Goal: Task Accomplishment & Management: Complete application form

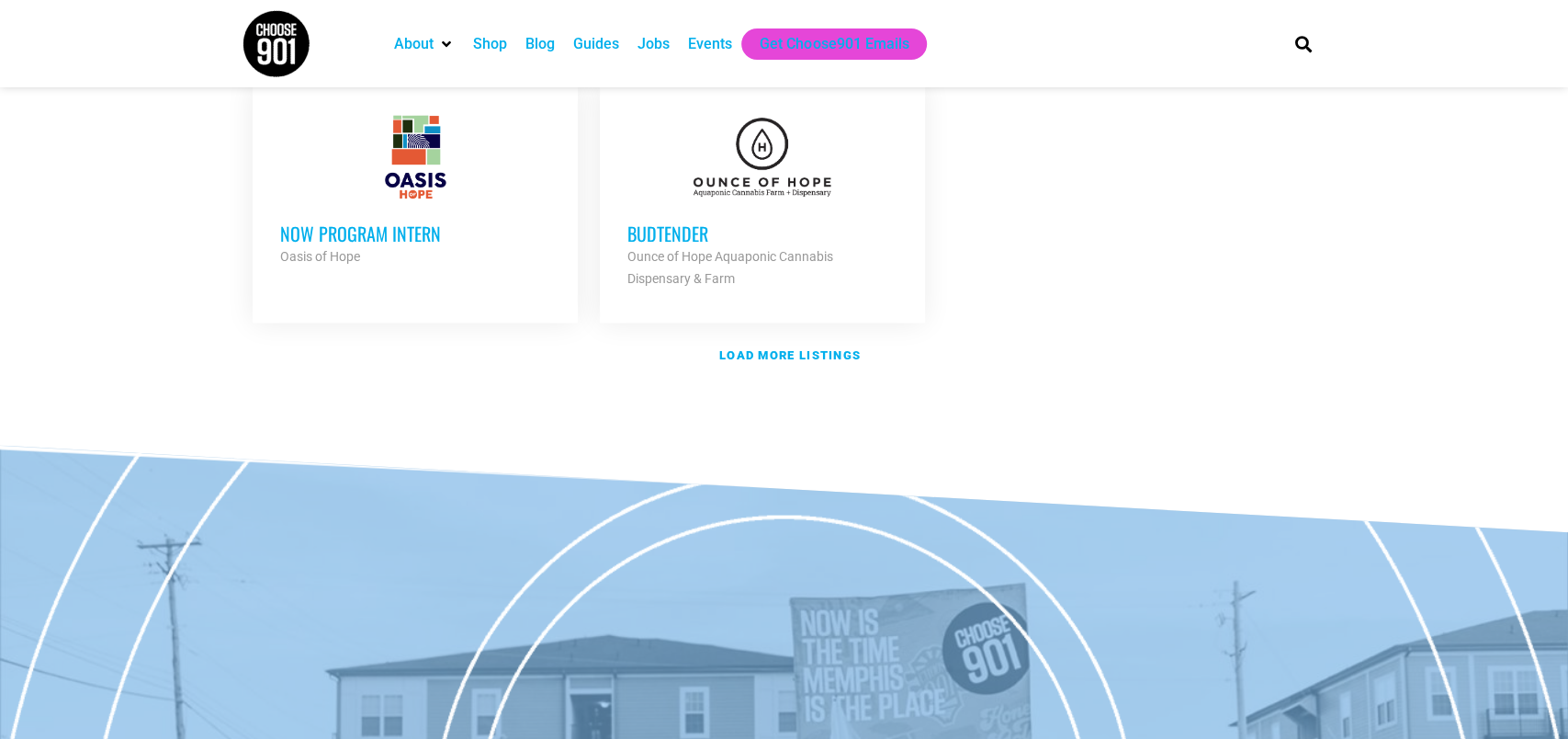
scroll to position [2315, 0]
click at [751, 360] on strong "Load more listings" at bounding box center [790, 353] width 142 height 14
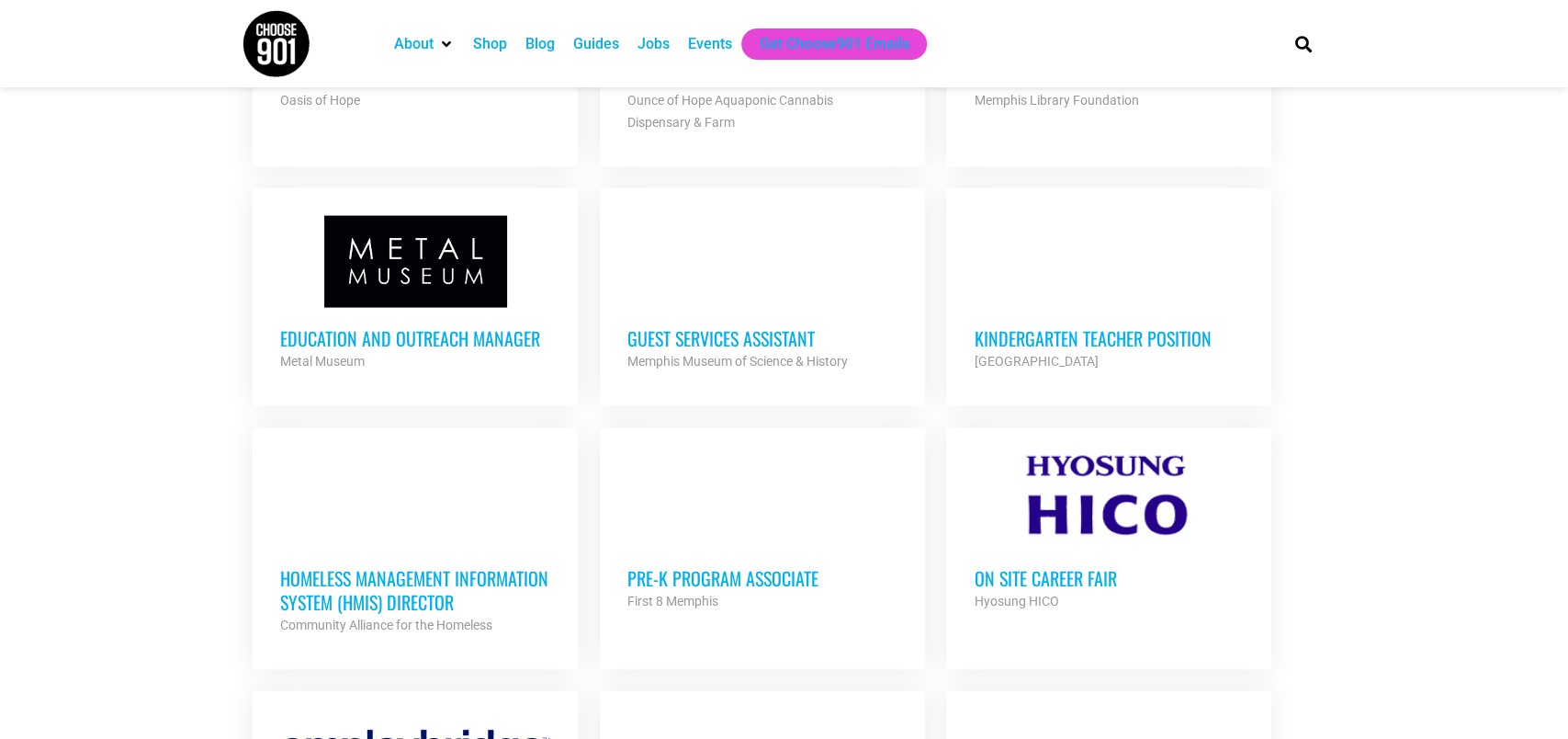
scroll to position [2690, 0]
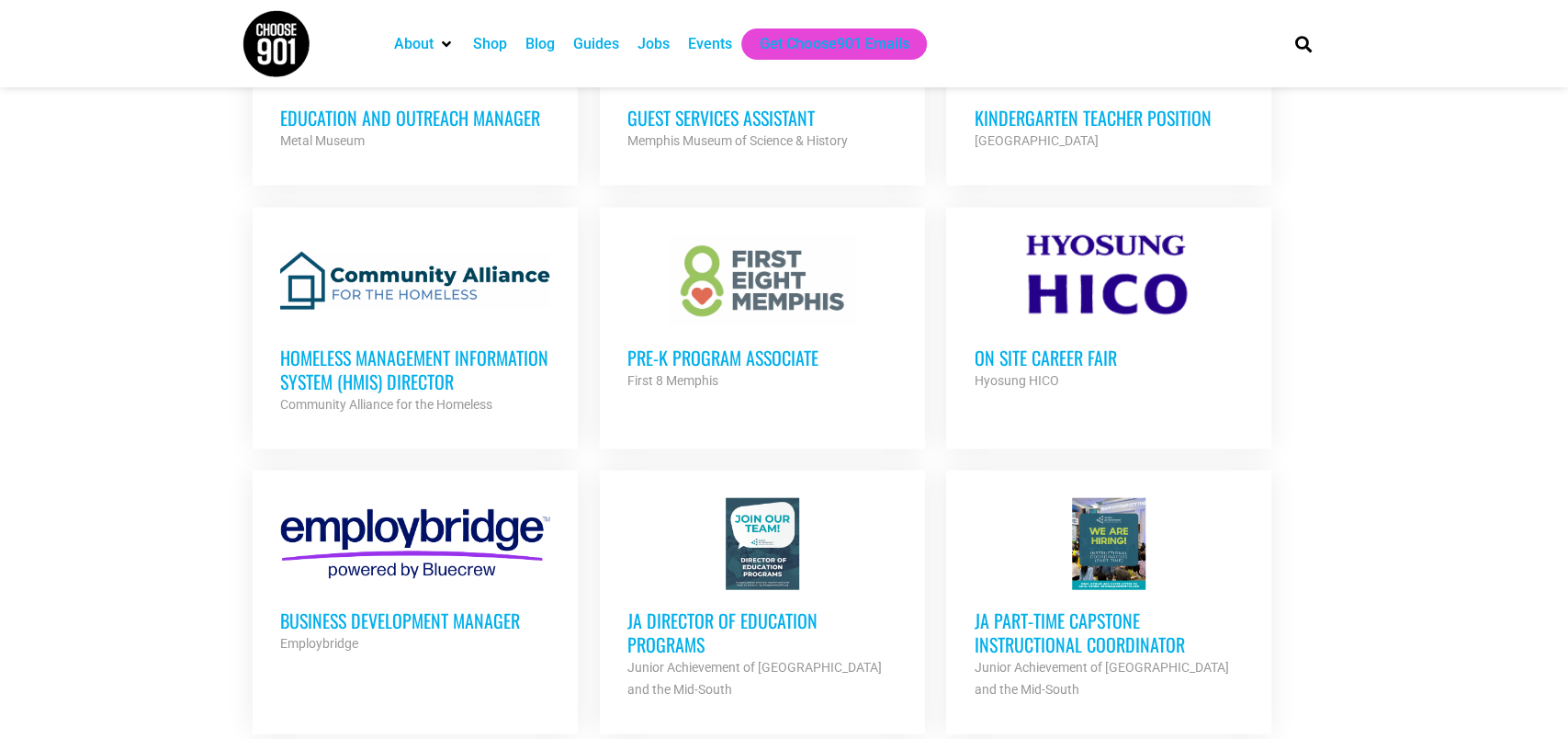
click at [417, 130] on h3 "Education and Outreach Manager" at bounding box center [414, 118] width 270 height 24
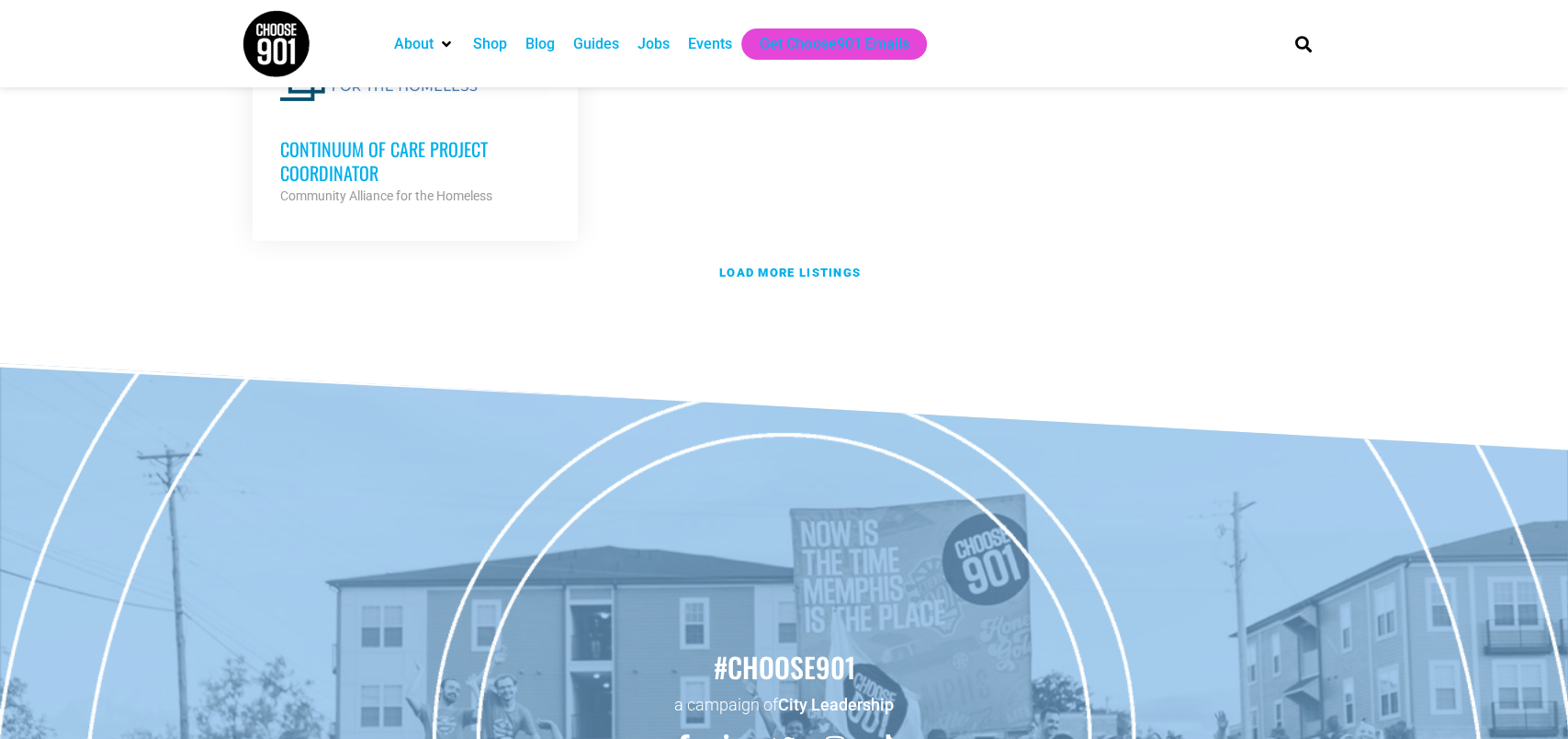
scroll to position [4351, 0]
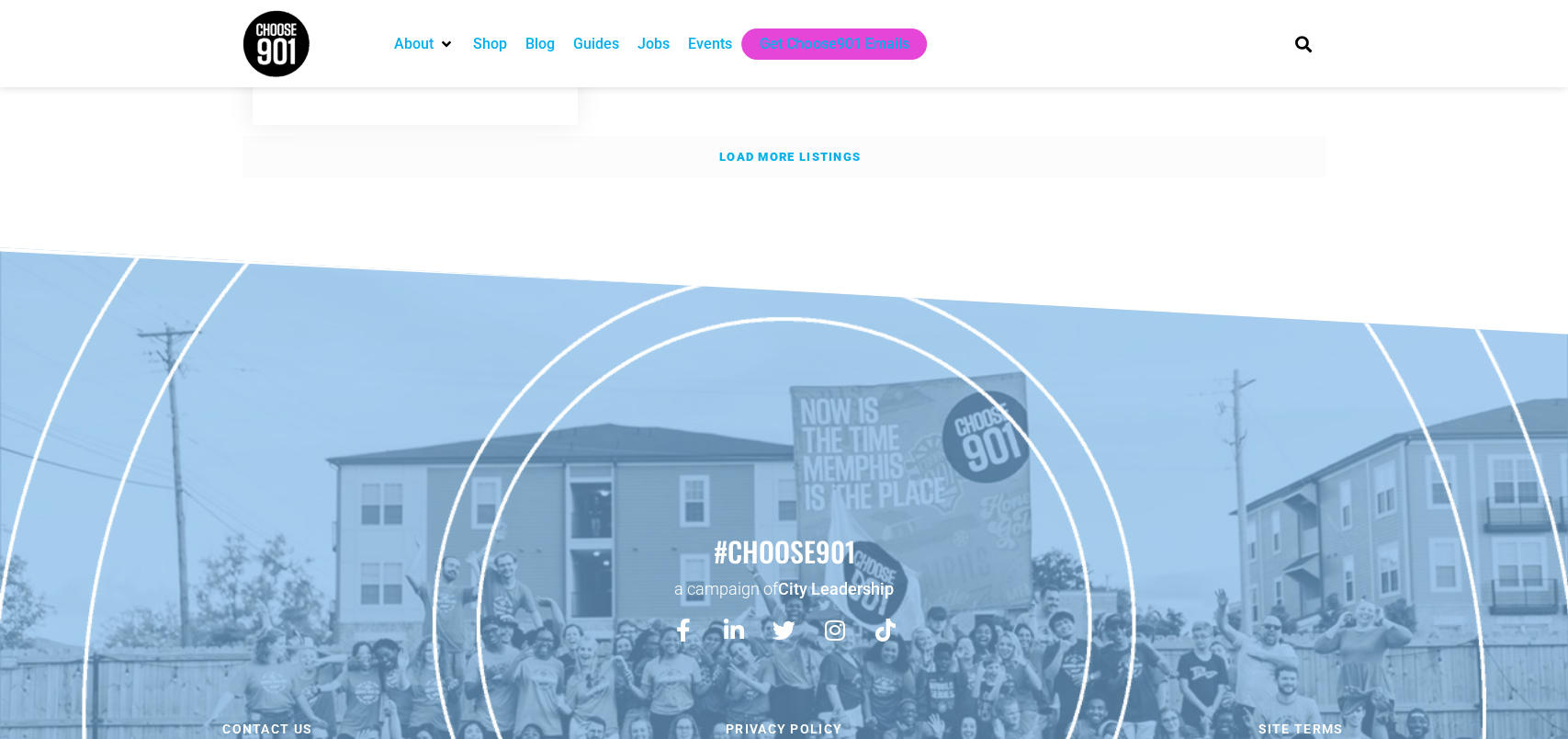
click at [735, 163] on strong "Load more listings" at bounding box center [790, 157] width 142 height 14
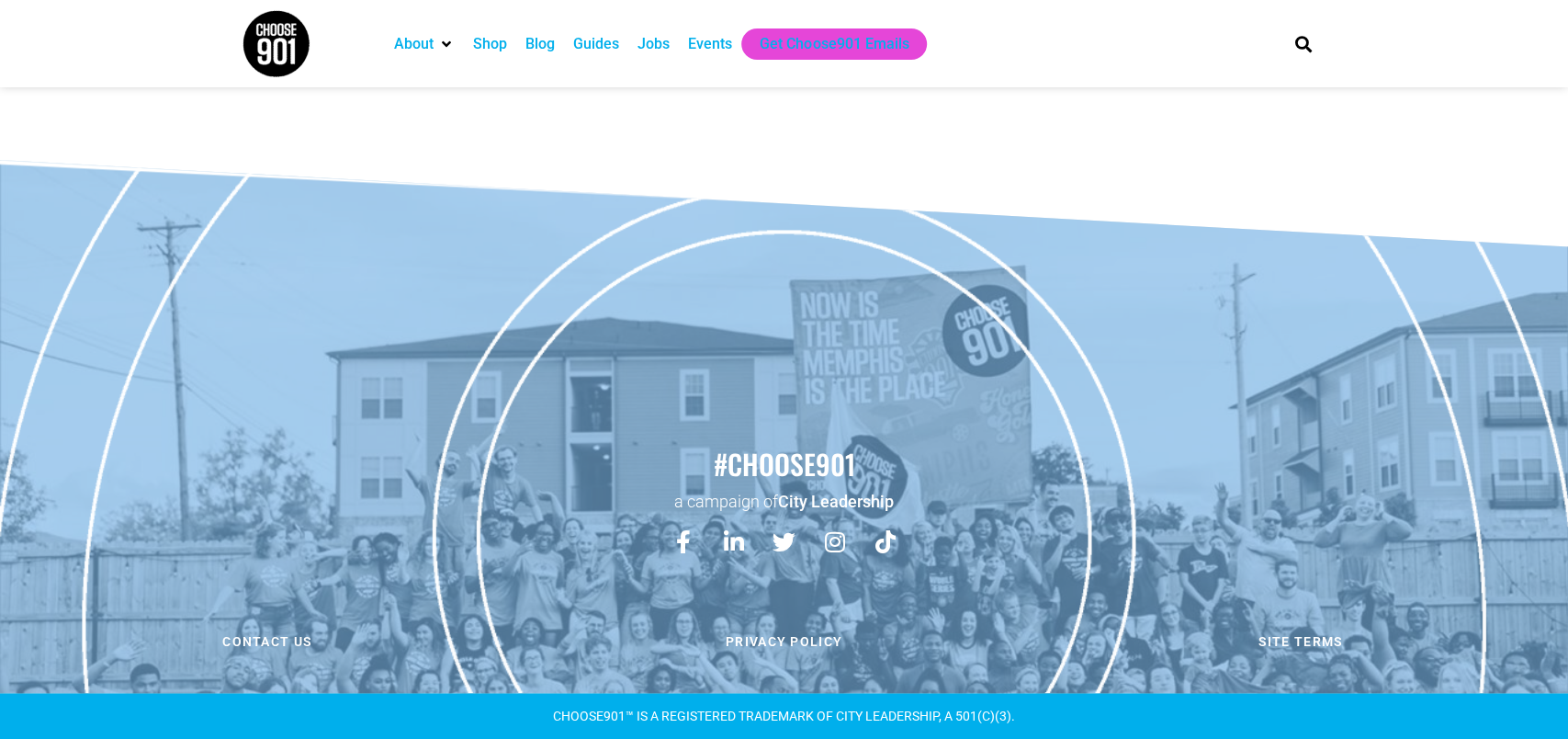
scroll to position [6518, 0]
